Goal: Entertainment & Leisure: Consume media (video, audio)

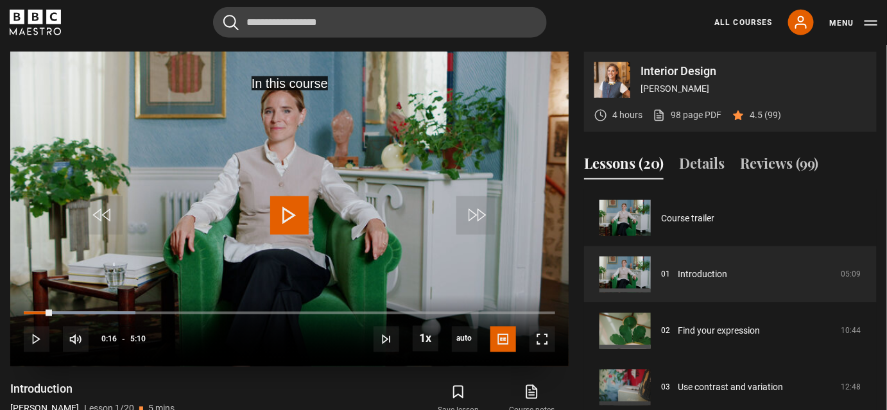
click at [296, 210] on span "Video Player" at bounding box center [289, 215] width 38 height 38
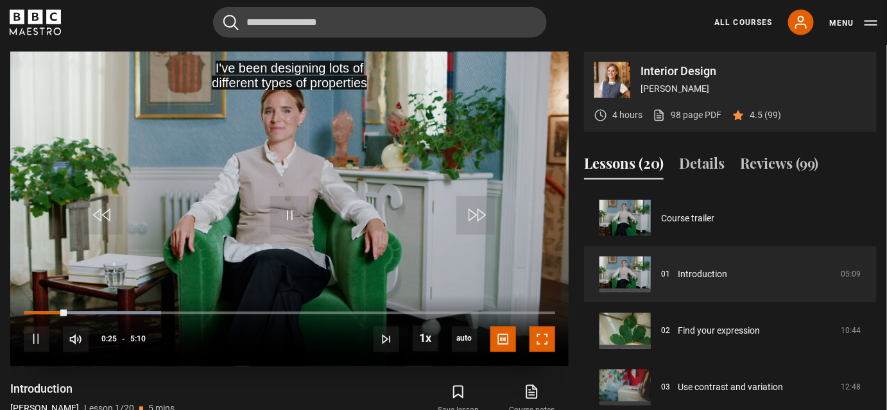
drag, startPoint x: 536, startPoint y: 337, endPoint x: 536, endPoint y: 408, distance: 70.6
click at [536, 337] on span "Video Player" at bounding box center [542, 340] width 26 height 26
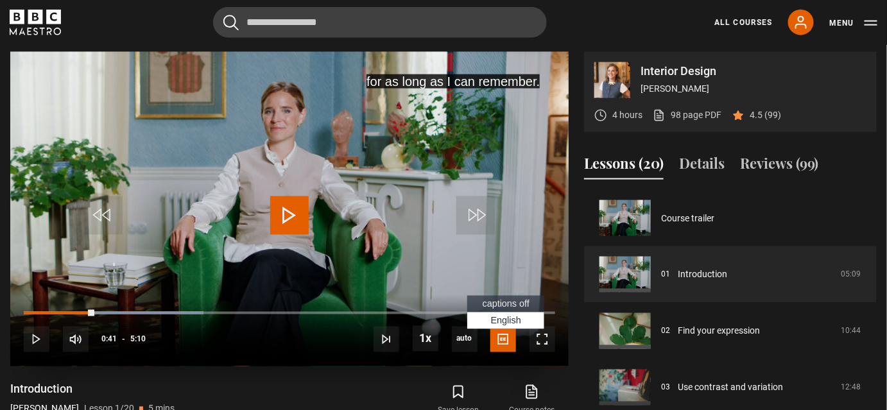
click at [502, 301] on span "captions off" at bounding box center [505, 304] width 47 height 10
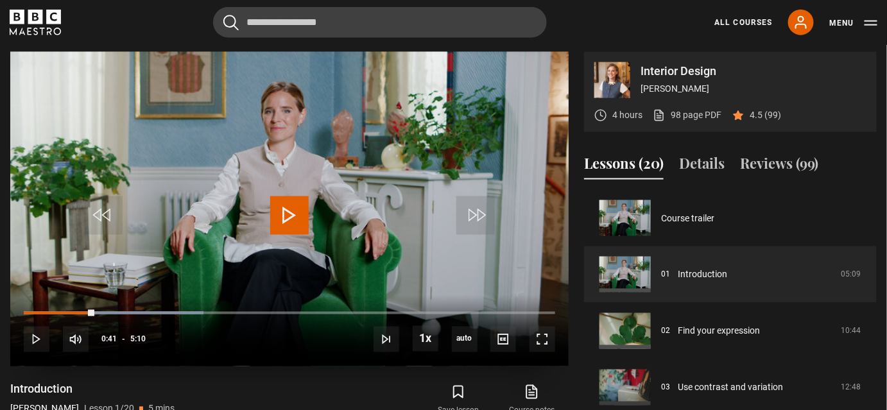
drag, startPoint x: 47, startPoint y: 303, endPoint x: 33, endPoint y: 302, distance: 14.8
click at [33, 302] on div "10s Skip Back 10 seconds Play 10s Skip Forward 10 seconds Loaded : 33.87% 0:20 …" at bounding box center [289, 330] width 558 height 71
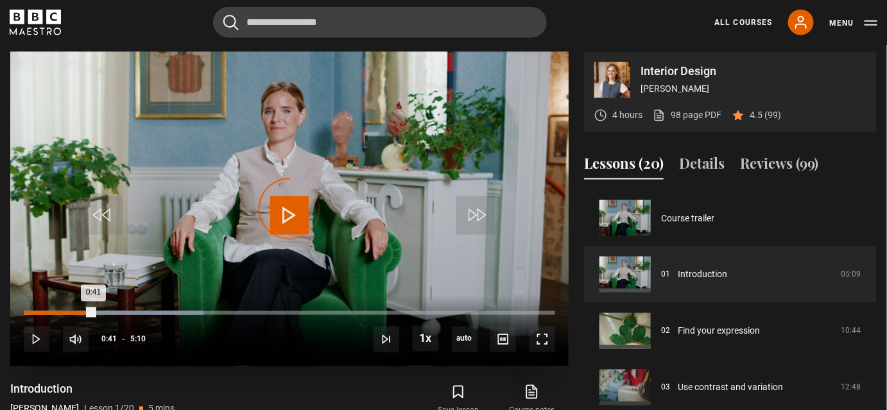
click at [41, 312] on div "0:10" at bounding box center [42, 313] width 2 height 4
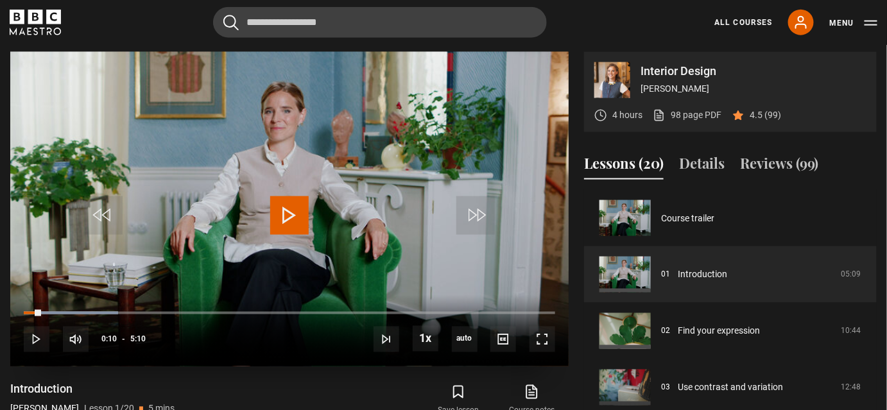
click at [294, 214] on span "Video Player" at bounding box center [289, 215] width 38 height 38
click at [537, 327] on span "Video Player" at bounding box center [542, 340] width 26 height 26
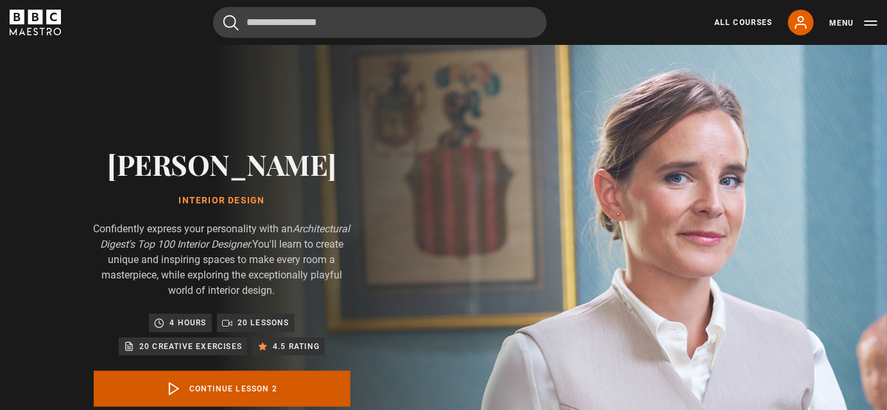
click at [258, 391] on link "Continue lesson 2" at bounding box center [222, 389] width 257 height 36
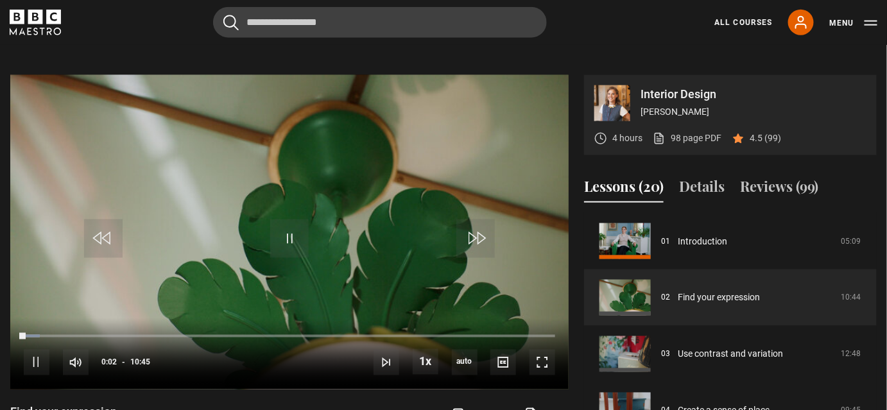
scroll to position [561, 0]
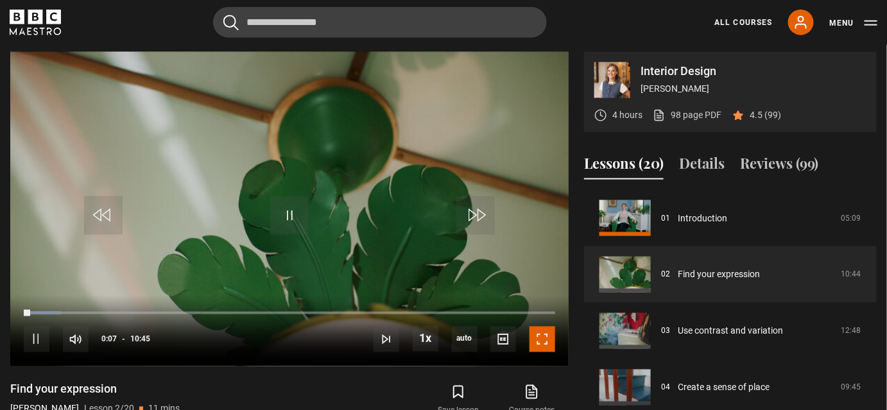
drag, startPoint x: 541, startPoint y: 336, endPoint x: 541, endPoint y: 407, distance: 70.6
click at [541, 336] on span "Video Player" at bounding box center [542, 340] width 26 height 26
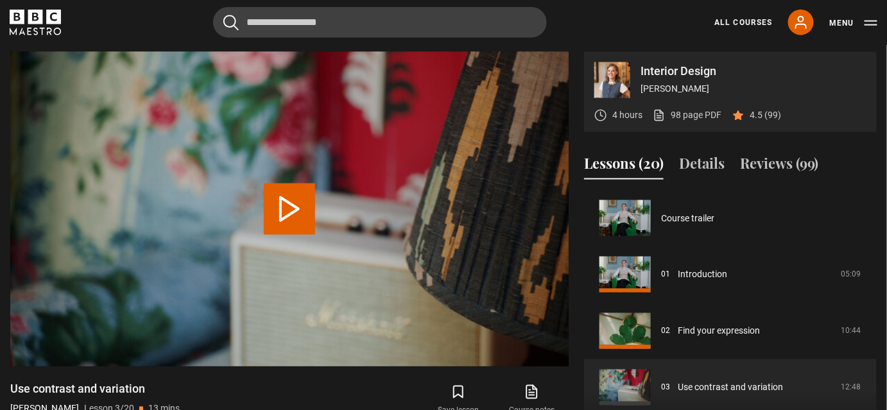
scroll to position [113, 0]
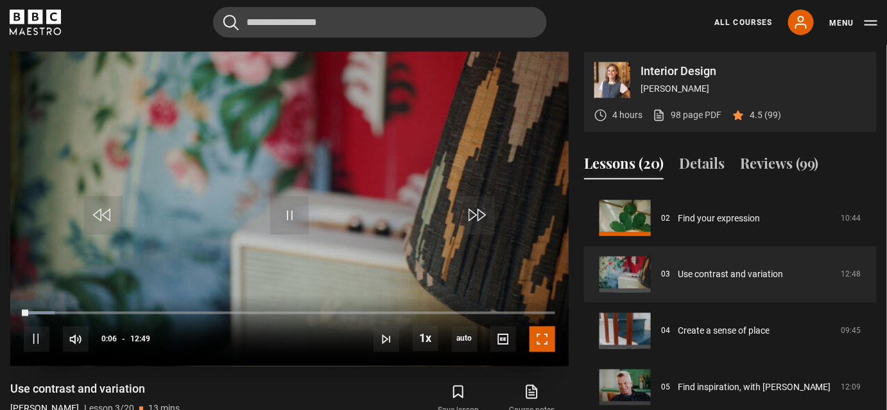
click at [545, 340] on span "Video Player" at bounding box center [542, 340] width 26 height 26
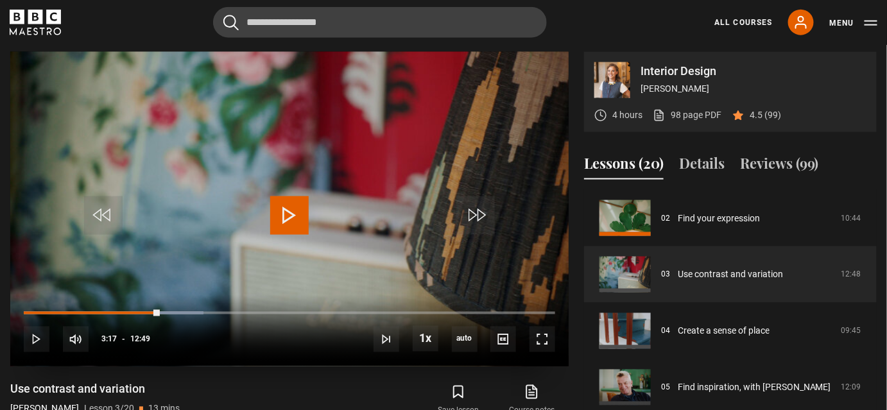
click at [292, 223] on span "Video Player" at bounding box center [289, 215] width 38 height 38
drag, startPoint x: 542, startPoint y: 330, endPoint x: 542, endPoint y: 402, distance: 71.2
click at [542, 331] on span "Video Player" at bounding box center [542, 340] width 26 height 26
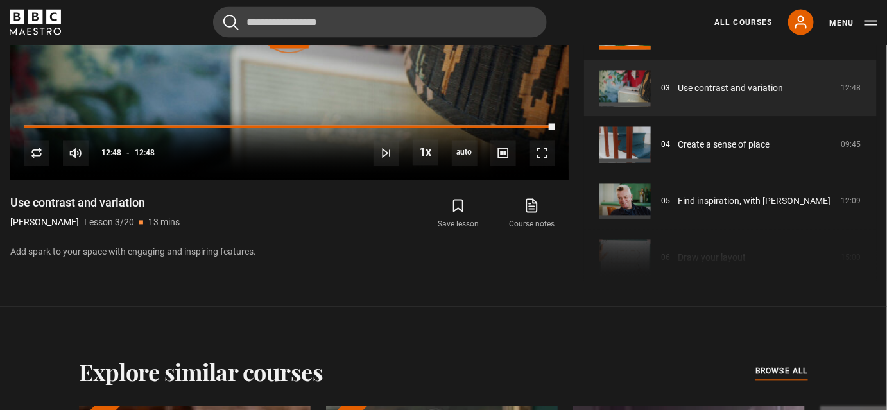
scroll to position [751, 0]
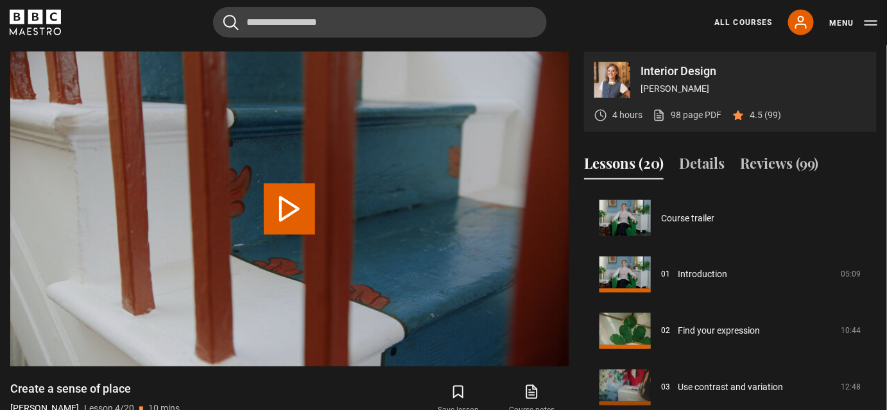
scroll to position [169, 0]
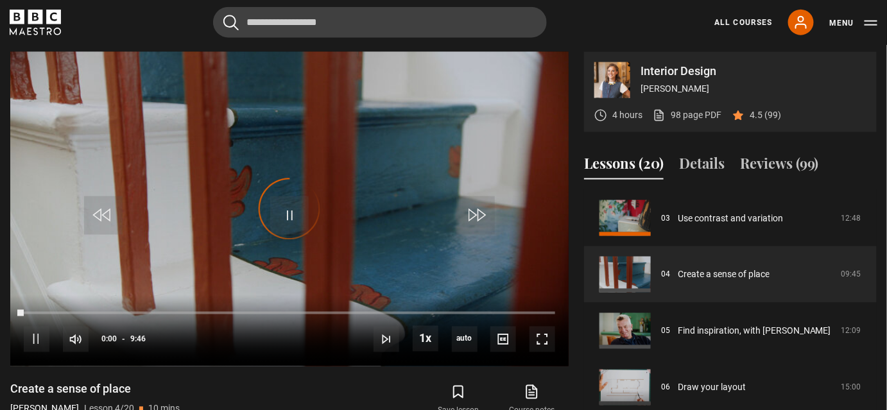
click at [874, 87] on div "Interior Design Beata Heuman 4 hours 98 page PDF (opens in new tab) 4.5 (99)" at bounding box center [730, 92] width 293 height 80
click at [293, 213] on span "Video Player" at bounding box center [289, 215] width 38 height 38
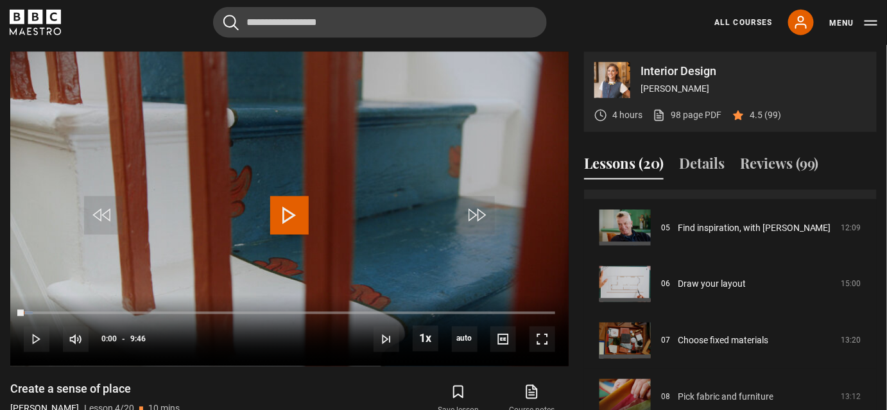
scroll to position [275, 0]
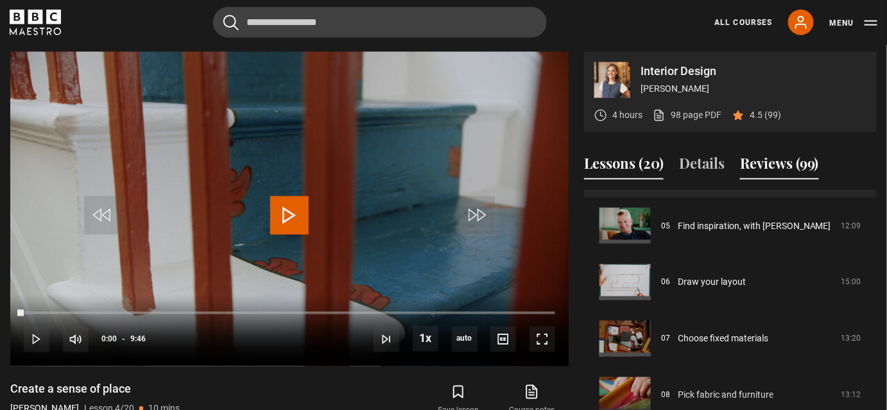
click at [802, 158] on button "Reviews (99)" at bounding box center [779, 166] width 79 height 27
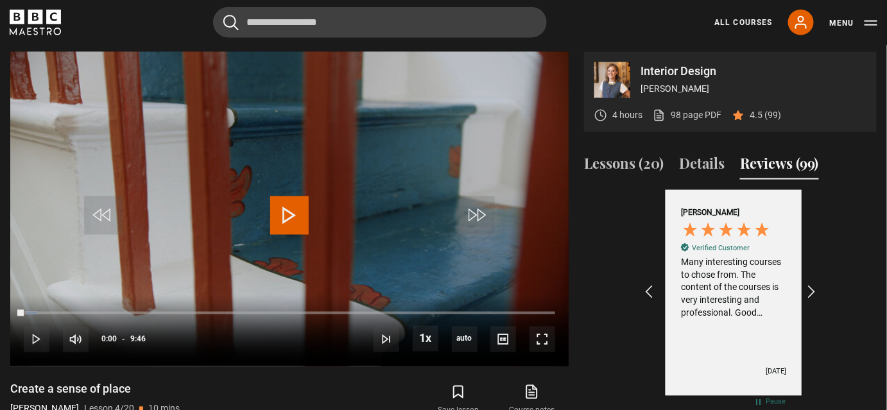
scroll to position [0, 149]
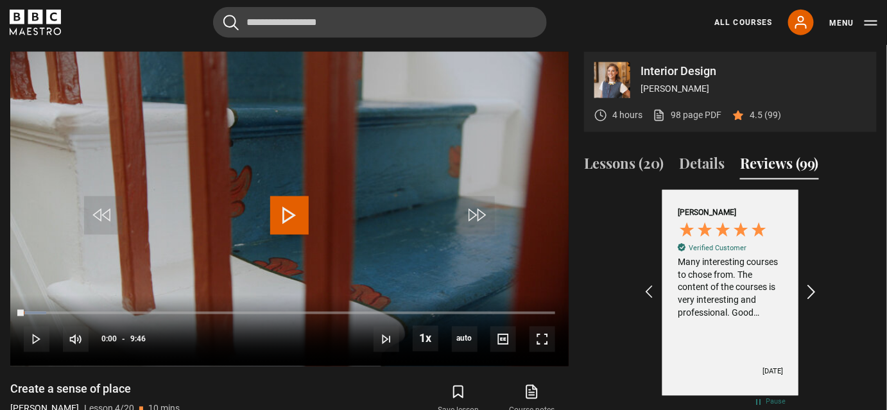
click at [813, 291] on icon "REVIEWS.io Carousel Scroll Right" at bounding box center [811, 293] width 18 height 18
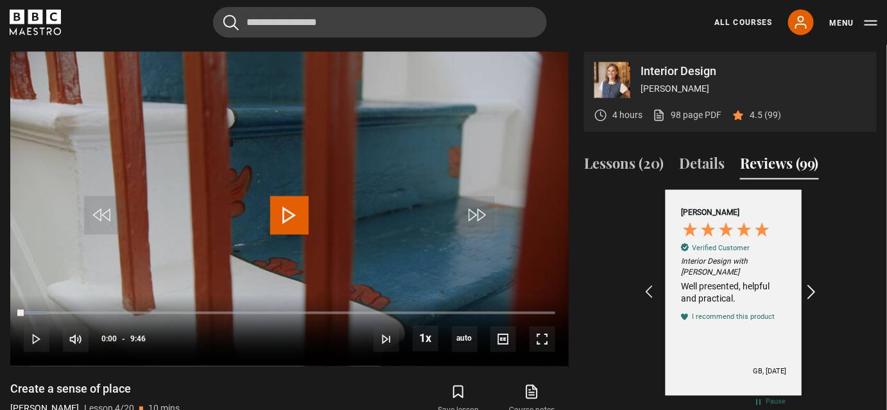
scroll to position [0, 298]
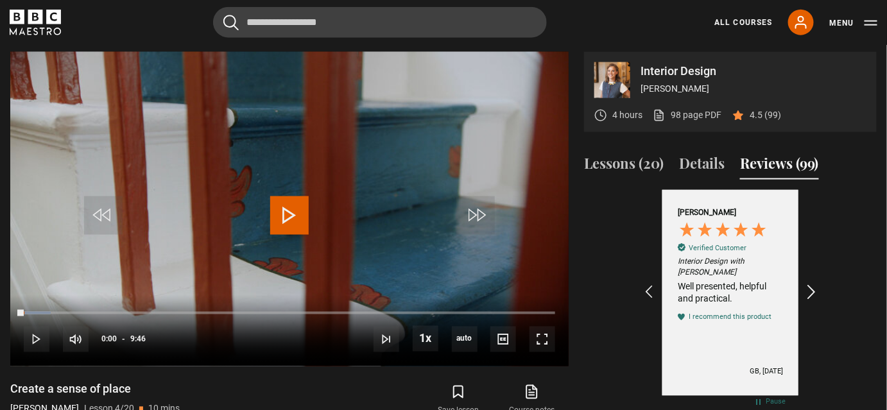
click at [813, 291] on icon "REVIEWS.io Carousel Scroll Right" at bounding box center [811, 293] width 18 height 18
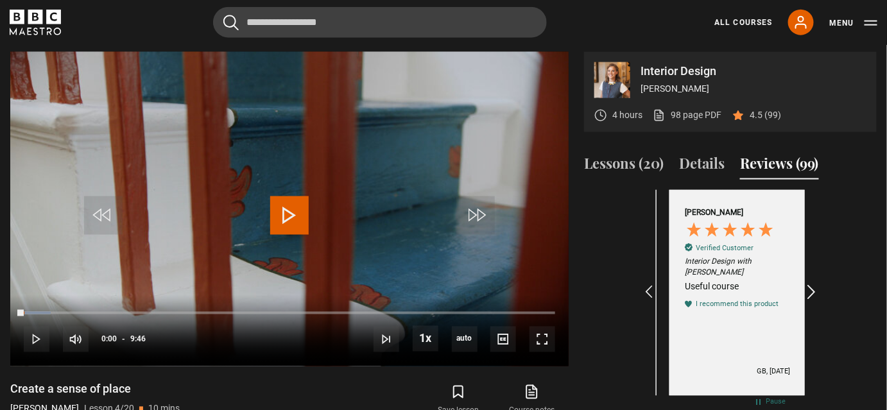
scroll to position [0, 446]
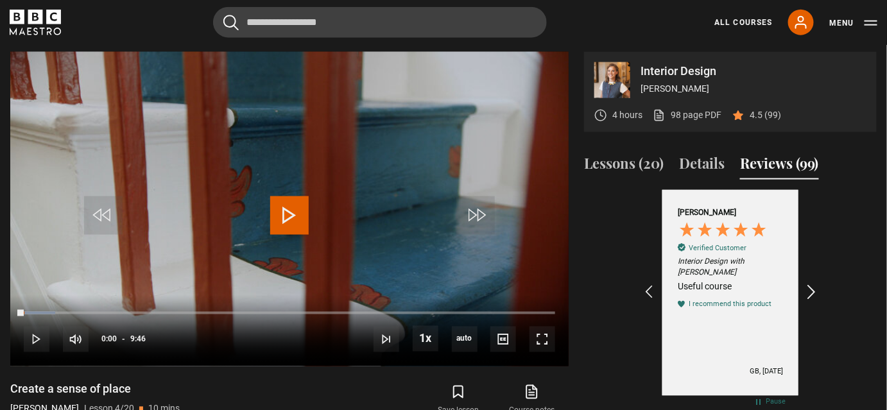
click at [813, 291] on icon "REVIEWS.io Carousel Scroll Right" at bounding box center [811, 293] width 18 height 18
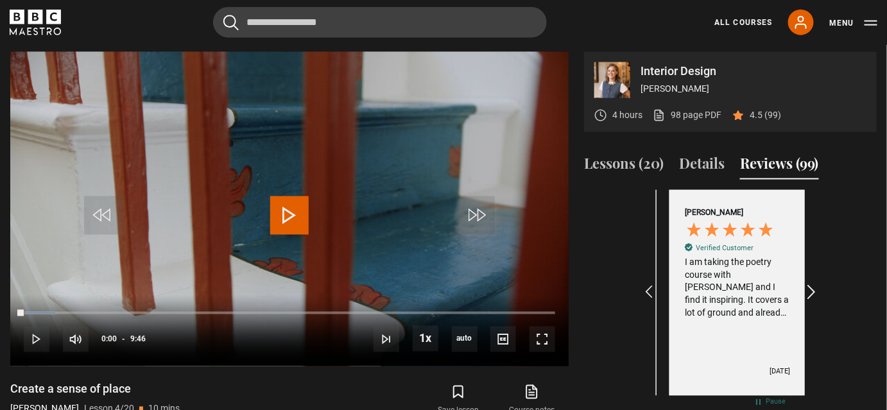
scroll to position [0, 595]
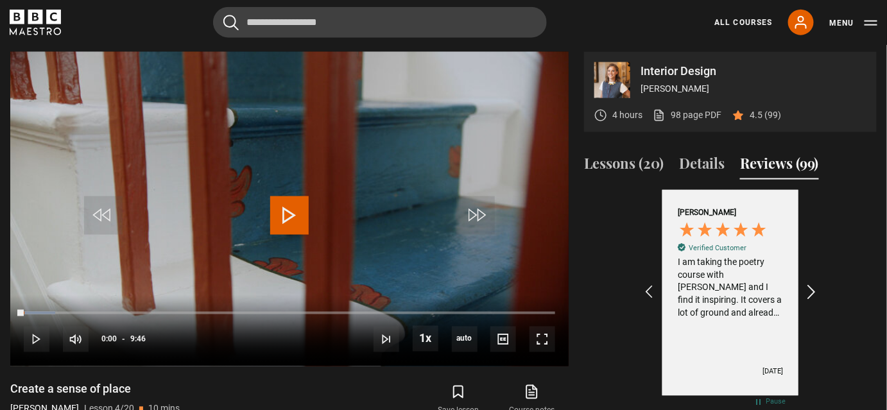
click at [813, 291] on icon "REVIEWS.io Carousel Scroll Right" at bounding box center [811, 293] width 18 height 18
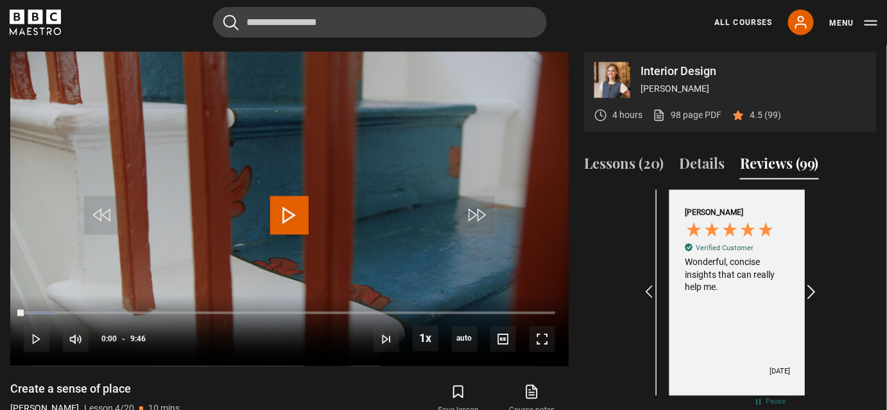
scroll to position [0, 744]
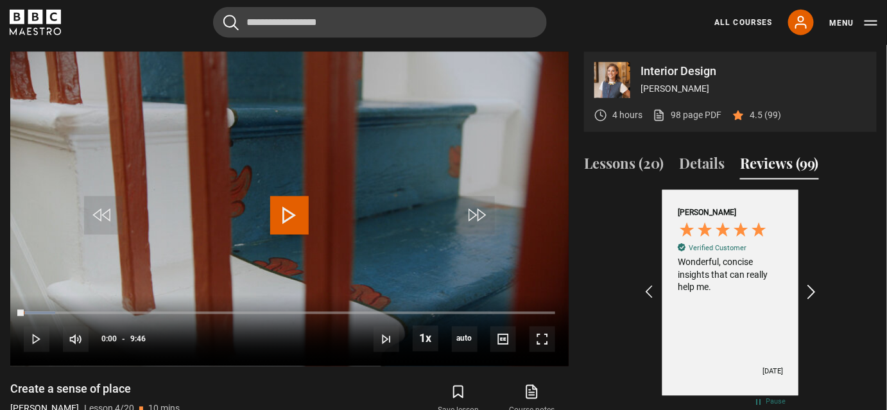
click at [813, 291] on icon "REVIEWS.io Carousel Scroll Right" at bounding box center [811, 293] width 18 height 18
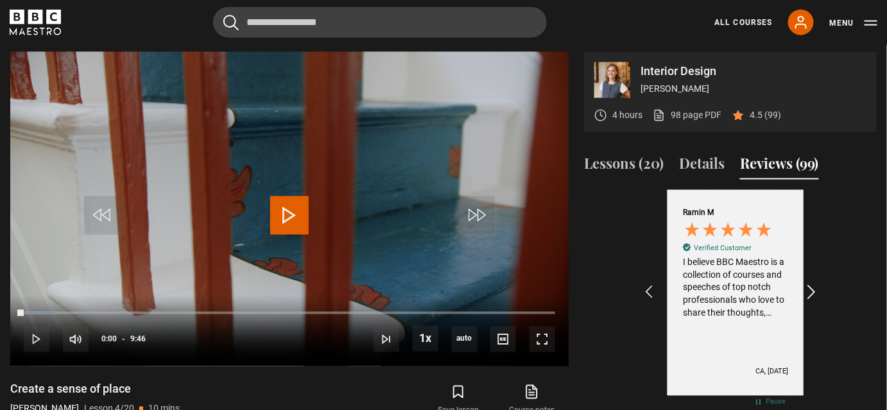
scroll to position [0, 893]
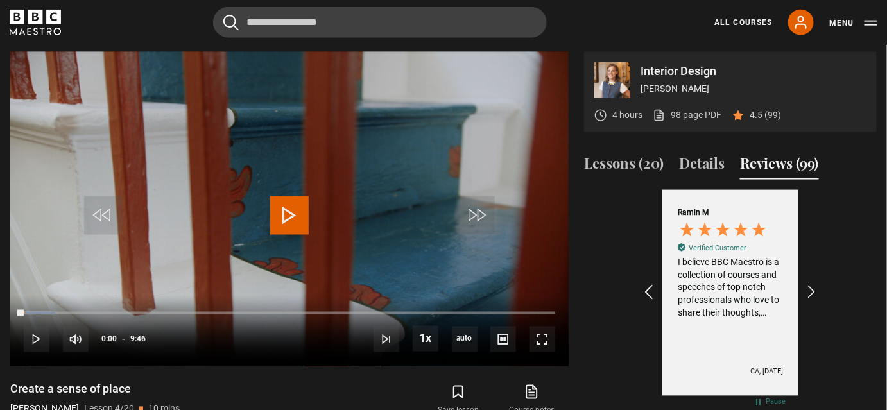
click at [652, 294] on icon "REVIEWS.io Carousel Scroll Left" at bounding box center [649, 293] width 18 height 18
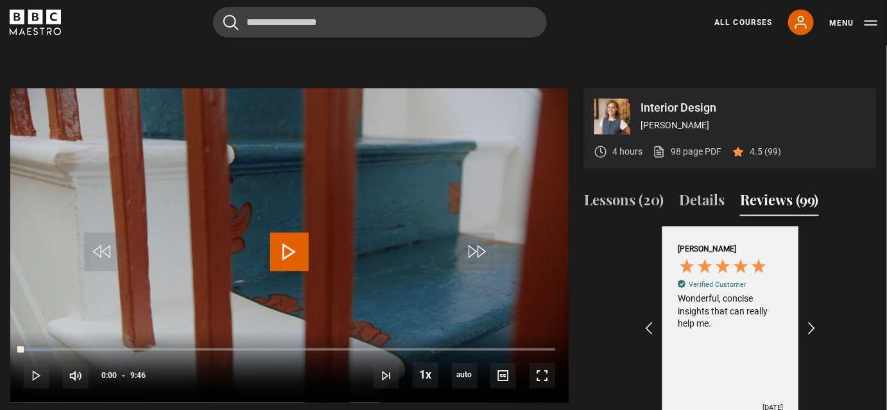
scroll to position [522, 0]
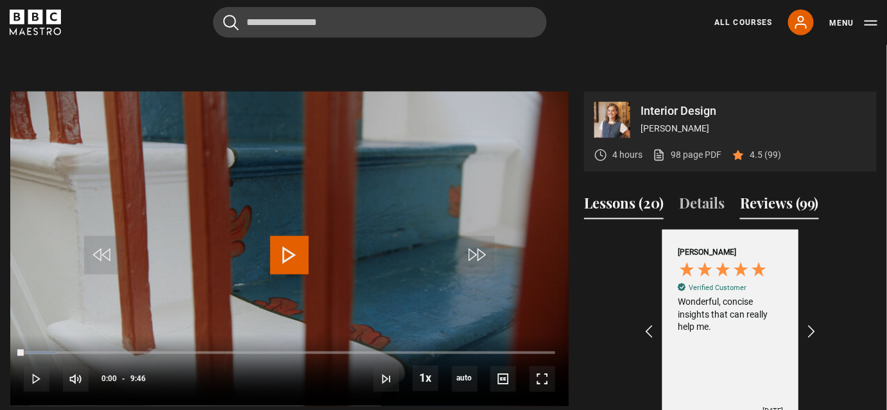
click at [620, 208] on button "Lessons (20)" at bounding box center [624, 205] width 80 height 27
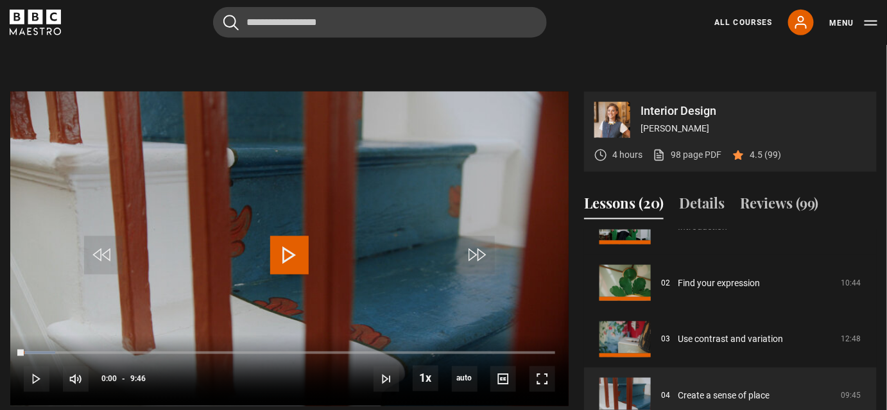
scroll to position [0, 0]
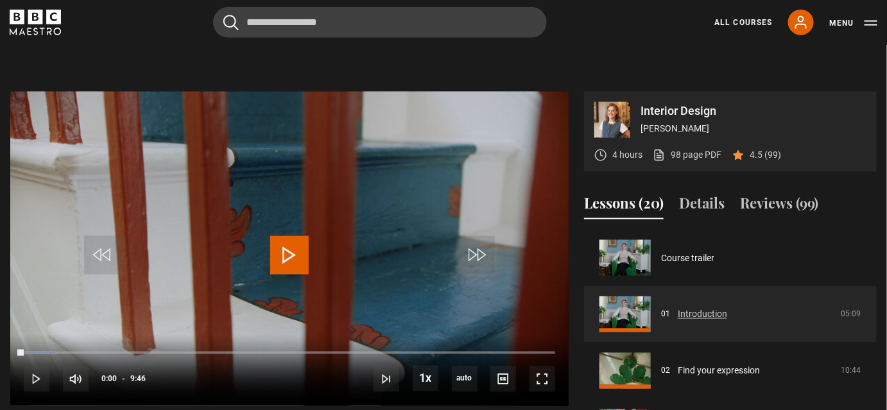
click at [677, 308] on link "Introduction" at bounding box center [701, 314] width 49 height 13
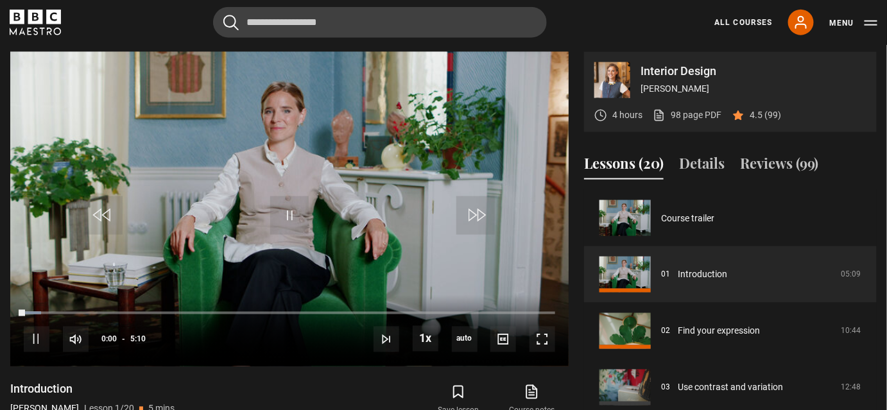
scroll to position [561, 0]
click at [539, 339] on span "Video Player" at bounding box center [542, 340] width 26 height 26
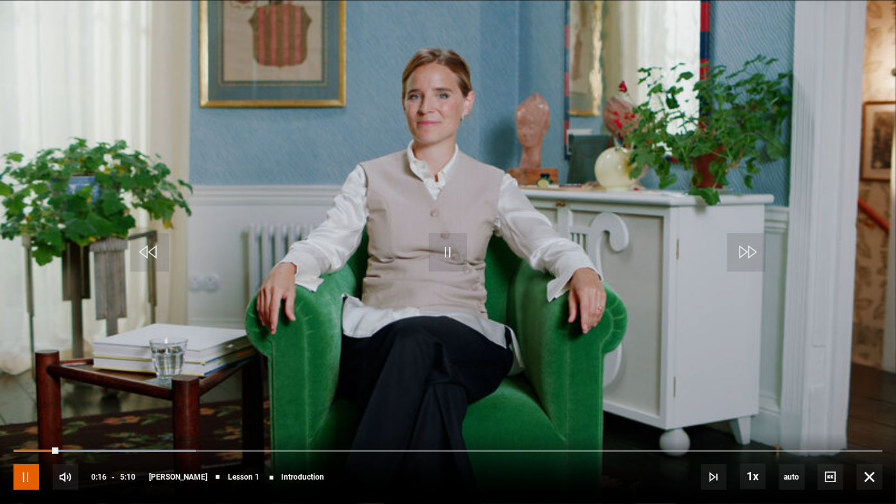
click at [21, 409] on span "Video Player" at bounding box center [26, 477] width 26 height 26
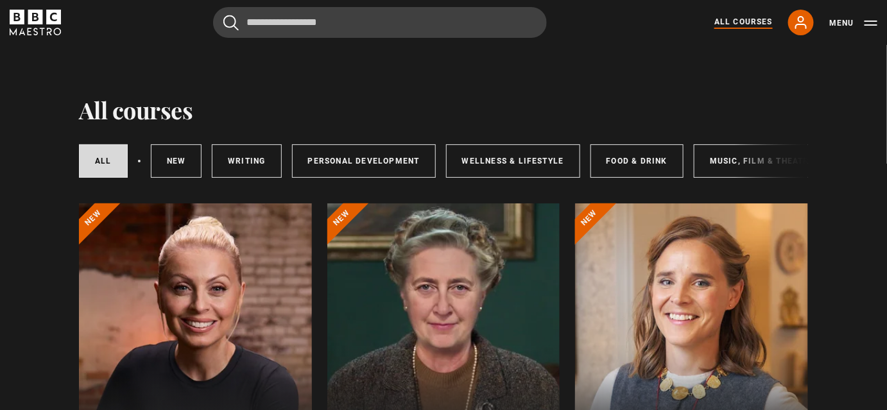
click at [696, 316] on div at bounding box center [691, 357] width 233 height 308
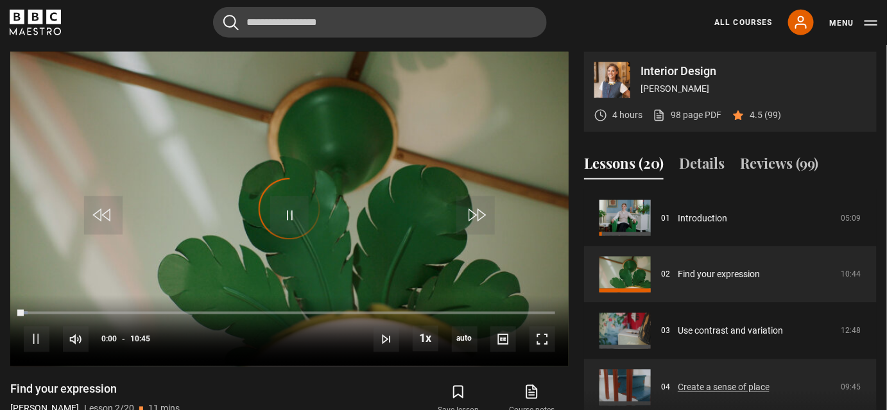
click at [702, 381] on link "Create a sense of place" at bounding box center [723, 387] width 92 height 13
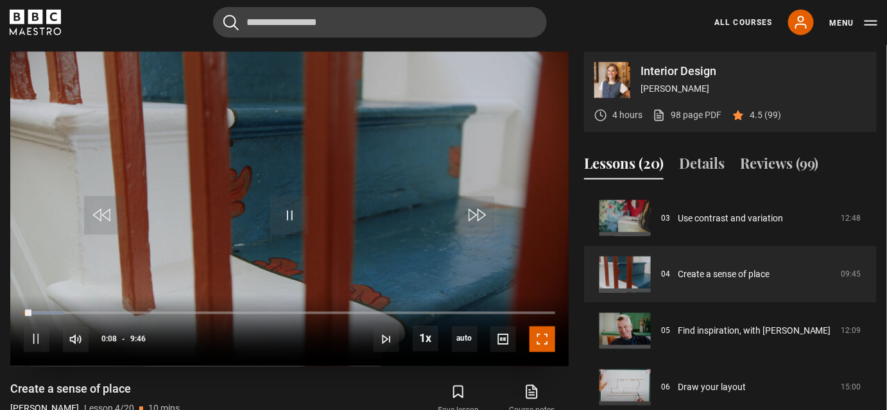
click at [545, 336] on span "Video Player" at bounding box center [542, 340] width 26 height 26
